Goal: Task Accomplishment & Management: Complete application form

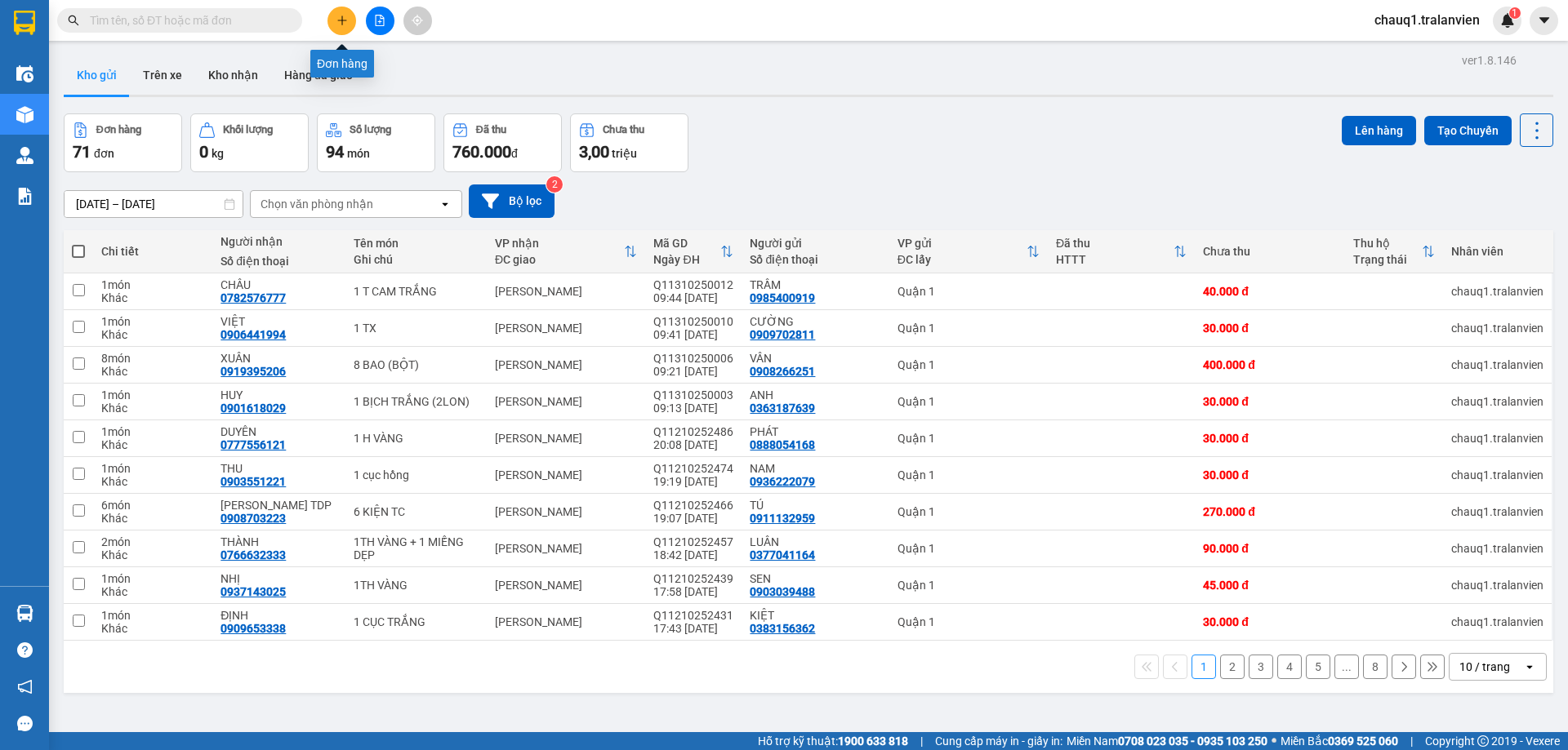
click at [350, 22] on button at bounding box center [341, 21] width 29 height 29
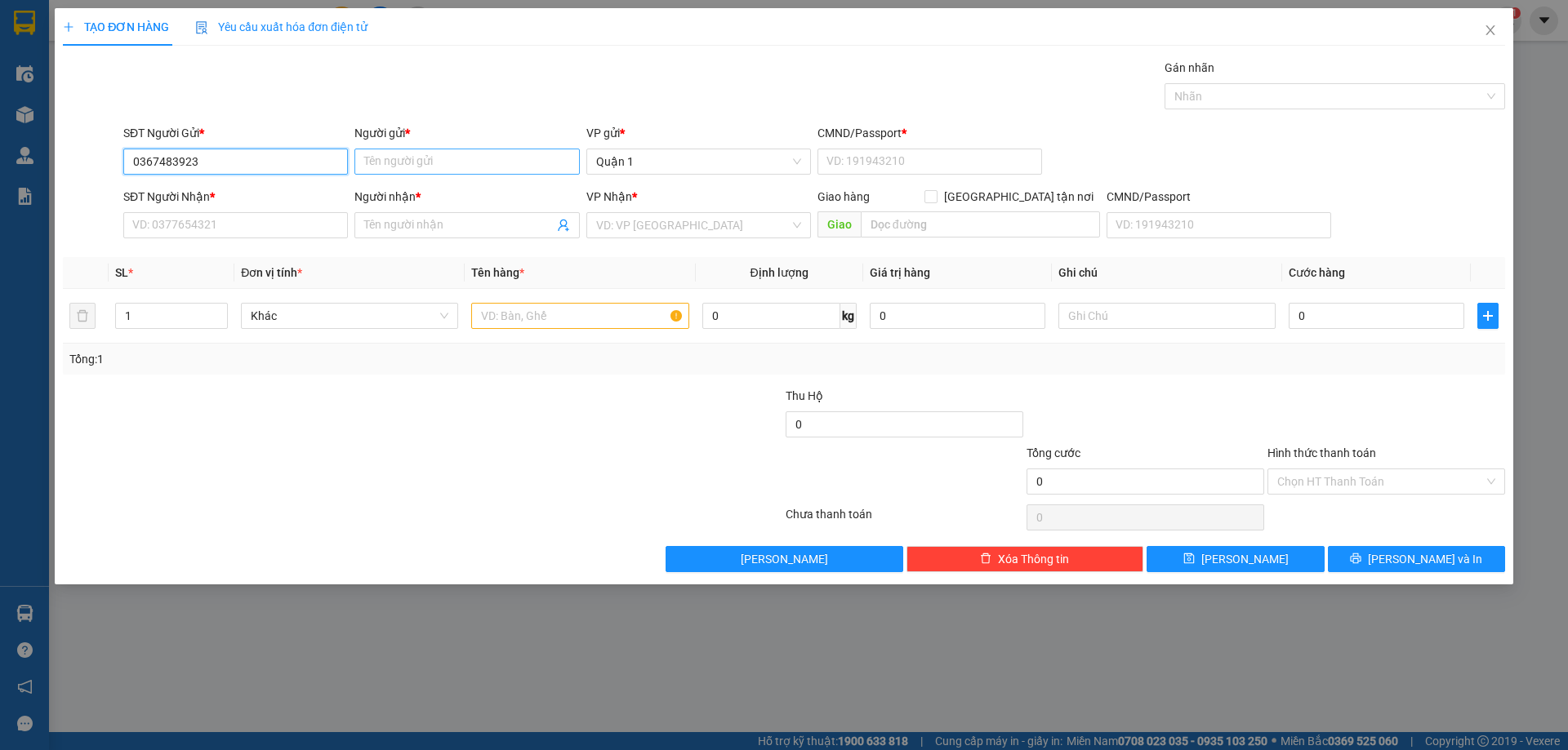
type input "0367483923"
click at [411, 166] on input "Người gửi *" at bounding box center [466, 162] width 224 height 26
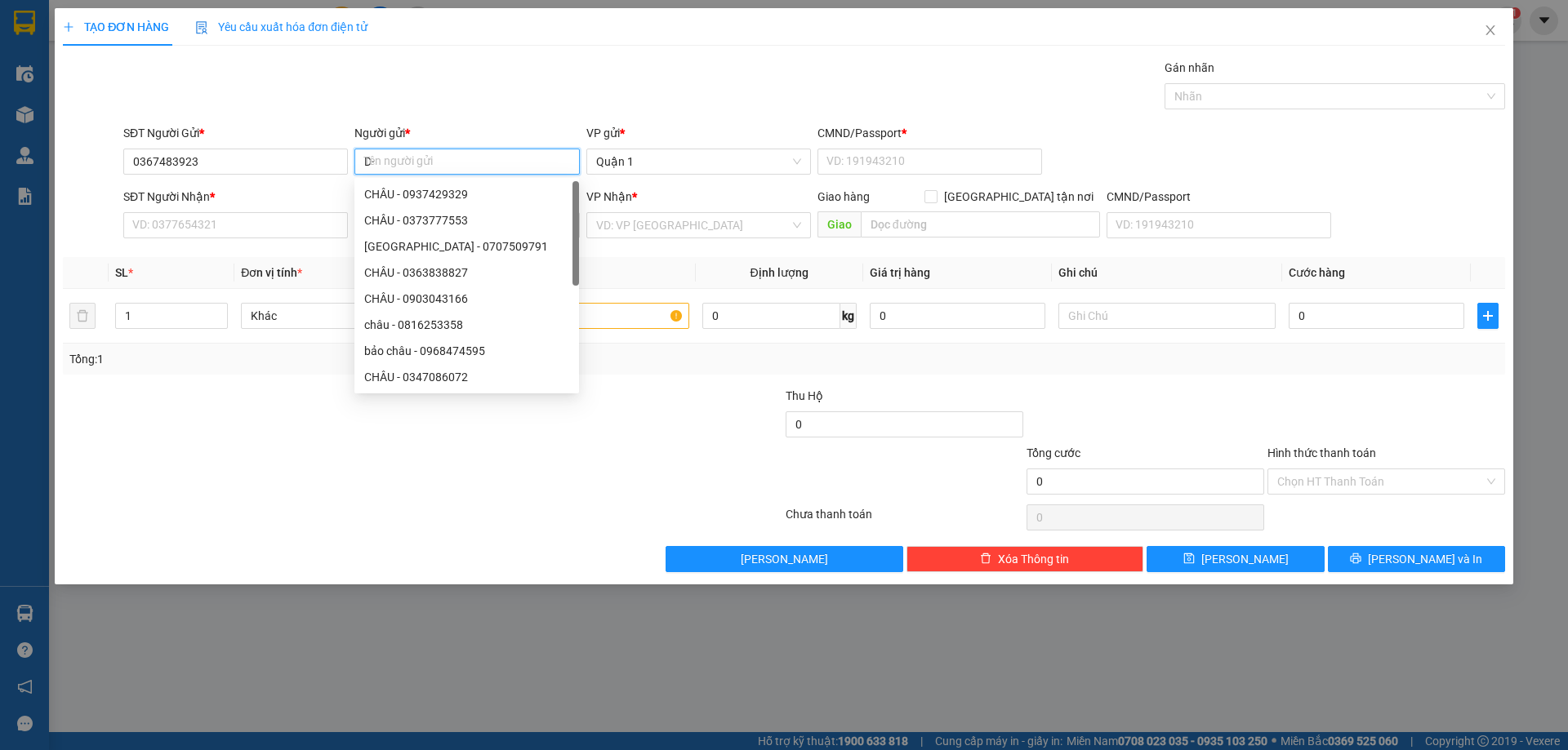
type input "D"
type input "ĐẠI"
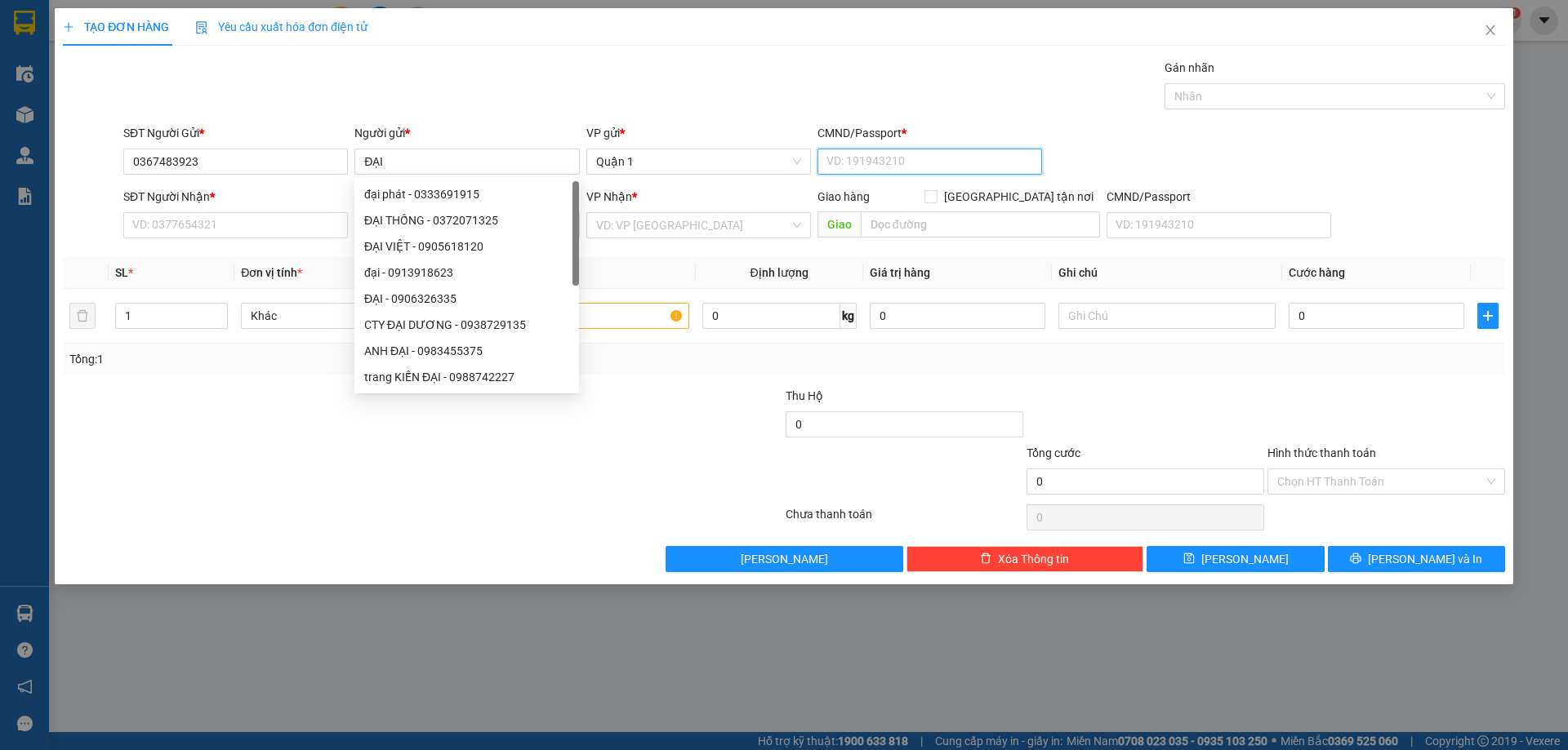
click at [837, 163] on input "CMND/Passport *" at bounding box center [929, 162] width 224 height 26
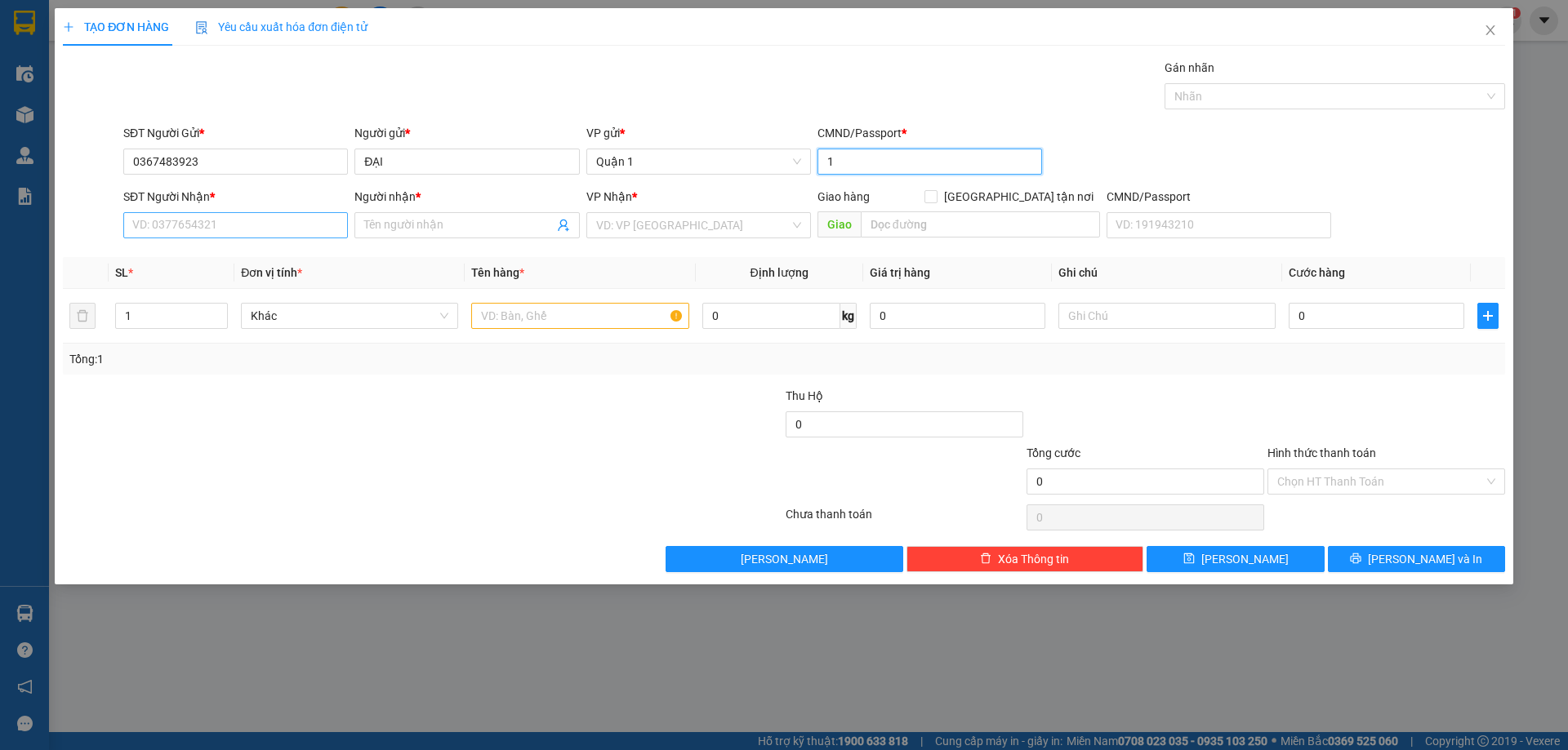
type input "1"
click at [298, 223] on input "SĐT Người Nhận *" at bounding box center [235, 225] width 224 height 26
type input "0905790203"
click at [224, 260] on div "0905790203 - [GEOGRAPHIC_DATA]" at bounding box center [235, 258] width 205 height 18
type input "sơn phú"
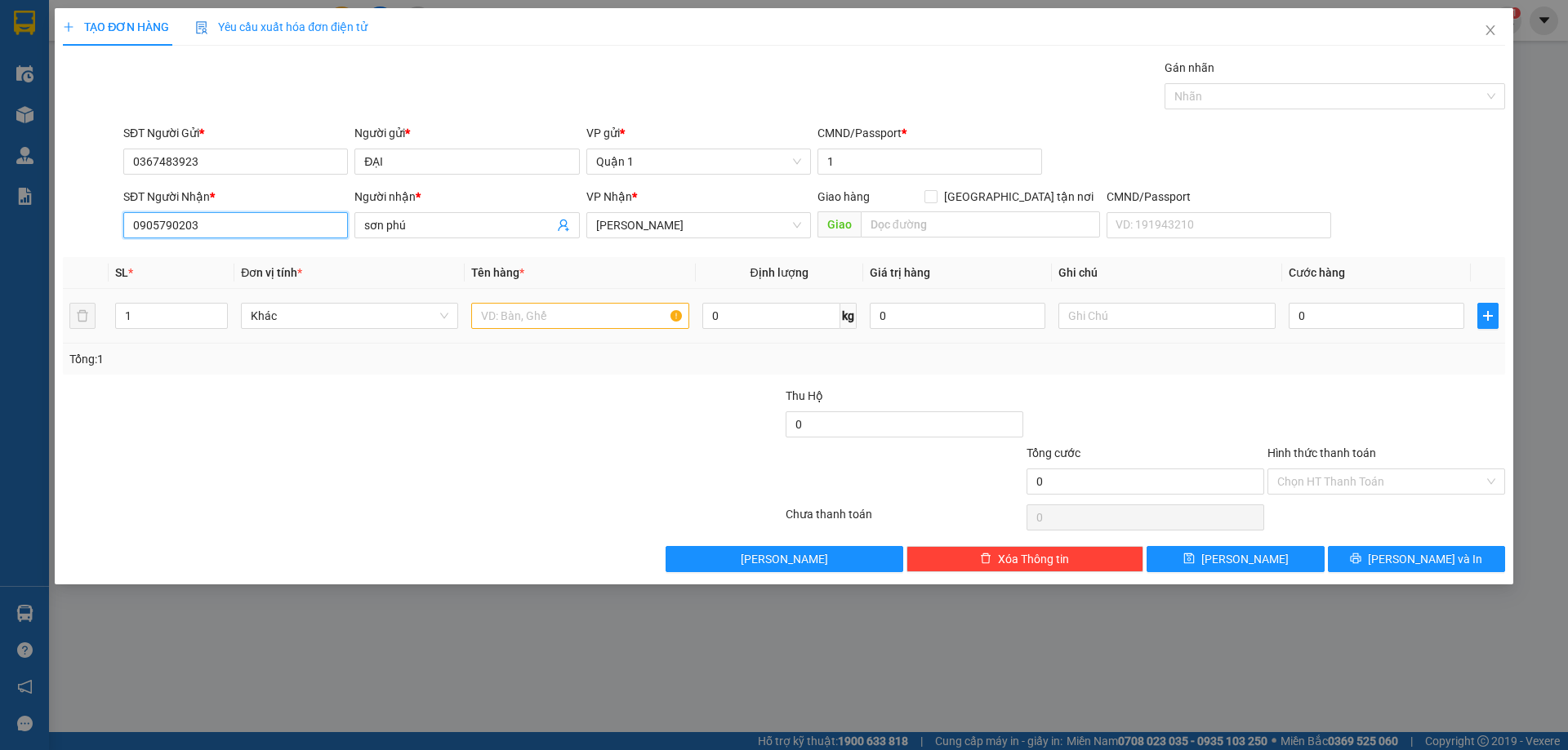
type input "0905790203"
click at [489, 311] on input "text" at bounding box center [579, 316] width 217 height 26
type input "1 T VÀNG"
click at [1336, 311] on input "0" at bounding box center [1376, 316] width 176 height 26
type input "5"
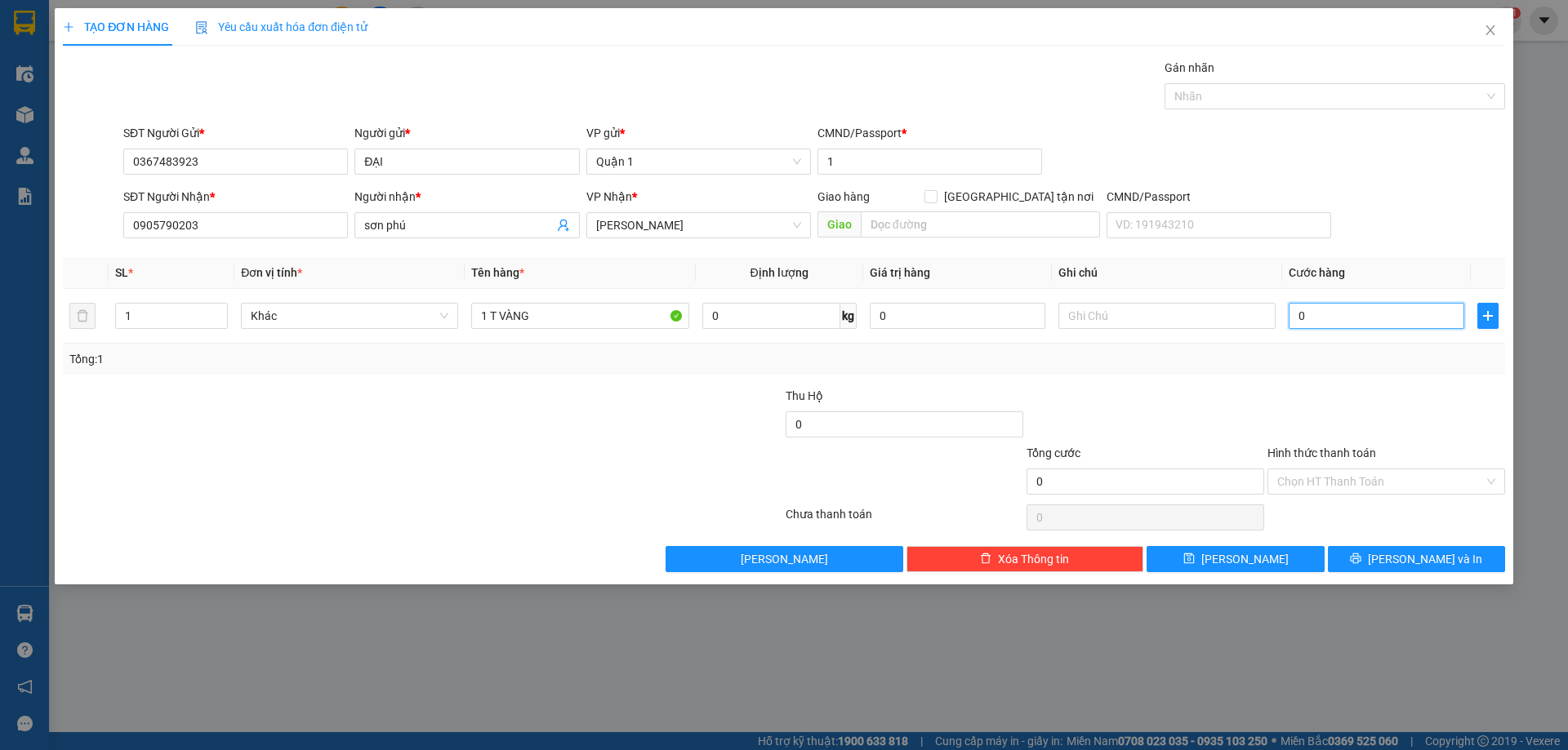
type input "5"
type input "50"
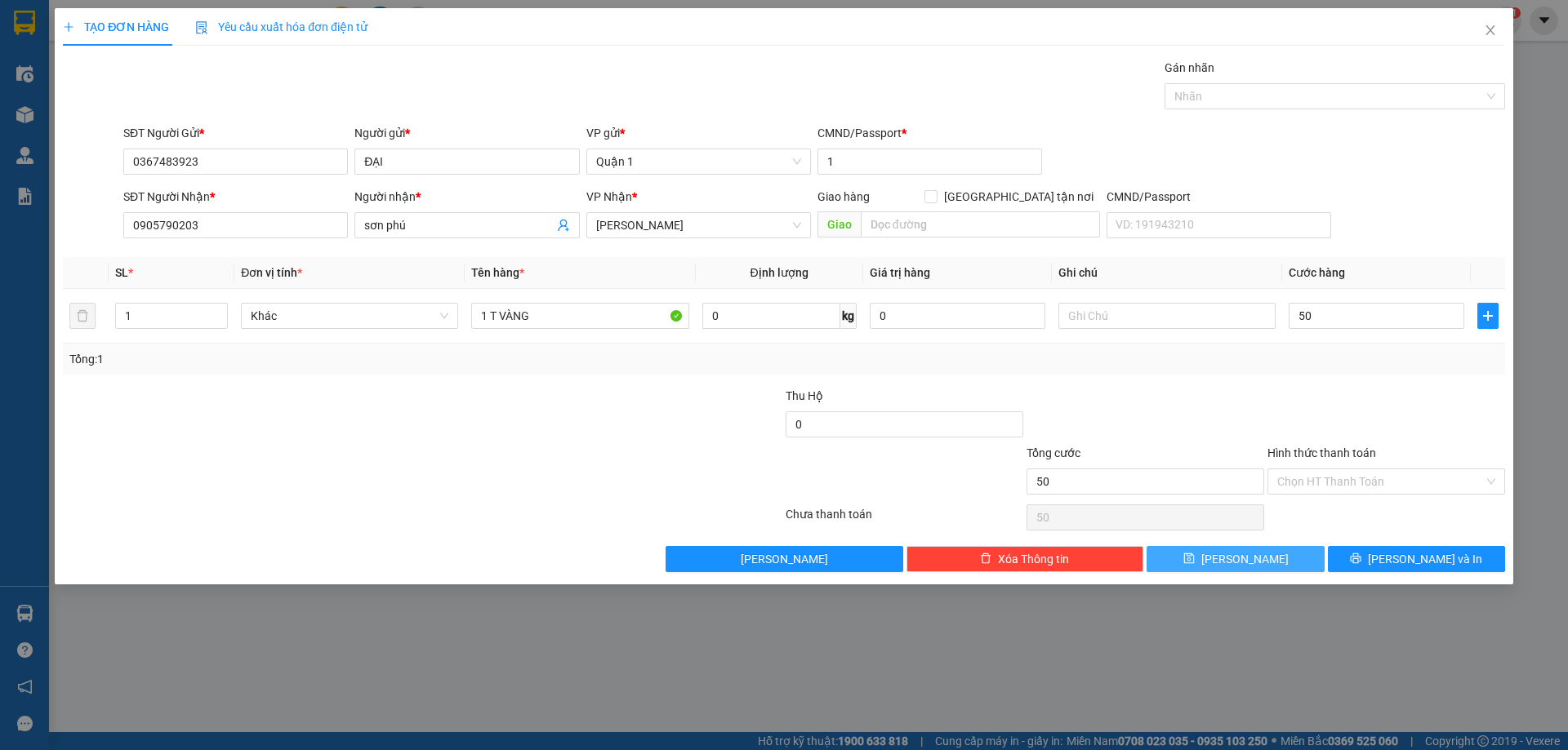
type input "50.000"
click at [1174, 567] on button "[PERSON_NAME]" at bounding box center [1235, 559] width 177 height 26
type input "0"
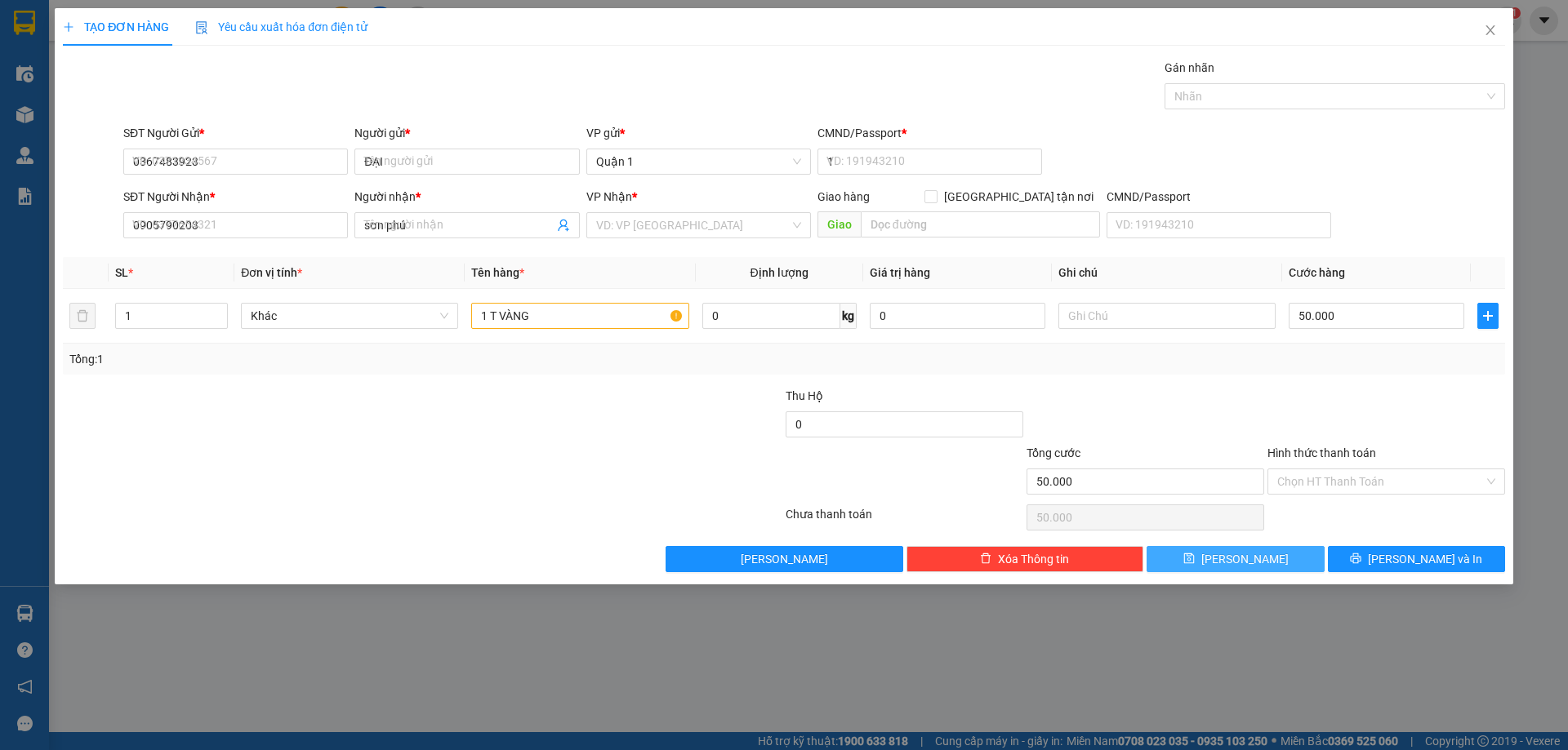
type input "0"
